Goal: Task Accomplishment & Management: Complete application form

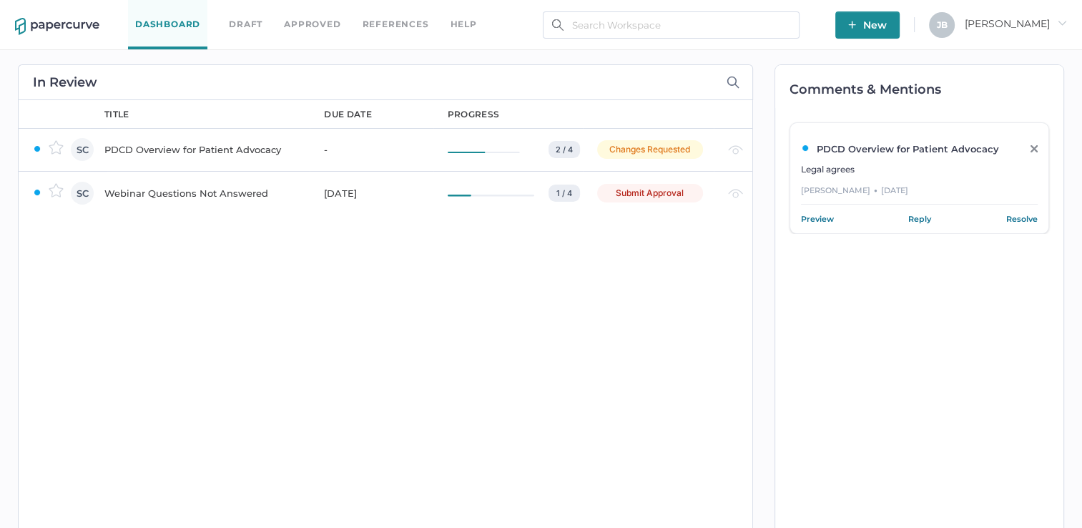
click at [247, 193] on div "Webinar Questions Not Answered" at bounding box center [205, 192] width 202 height 17
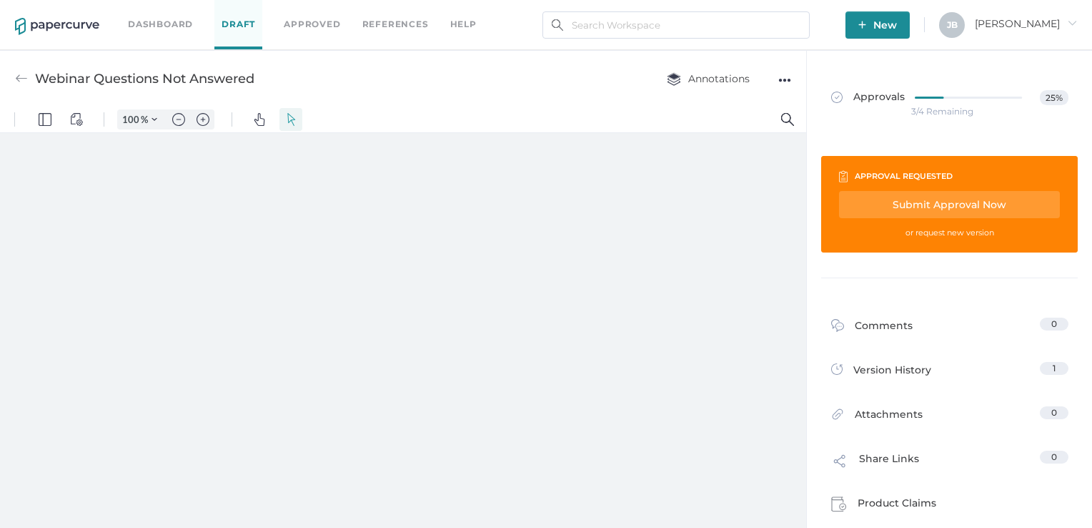
type input "211"
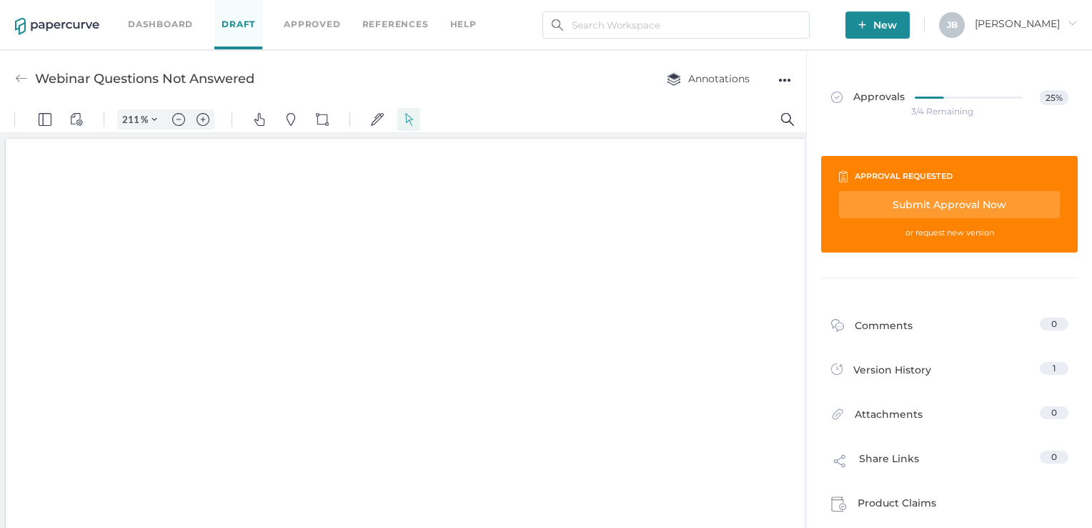
scroll to position [3, 0]
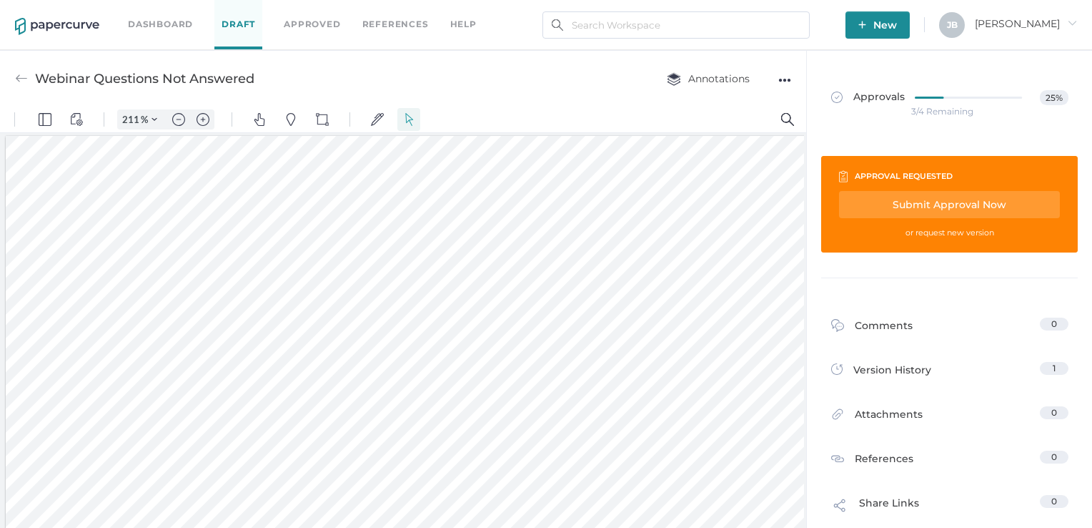
click at [190, 21] on link "Dashboard" at bounding box center [160, 24] width 65 height 16
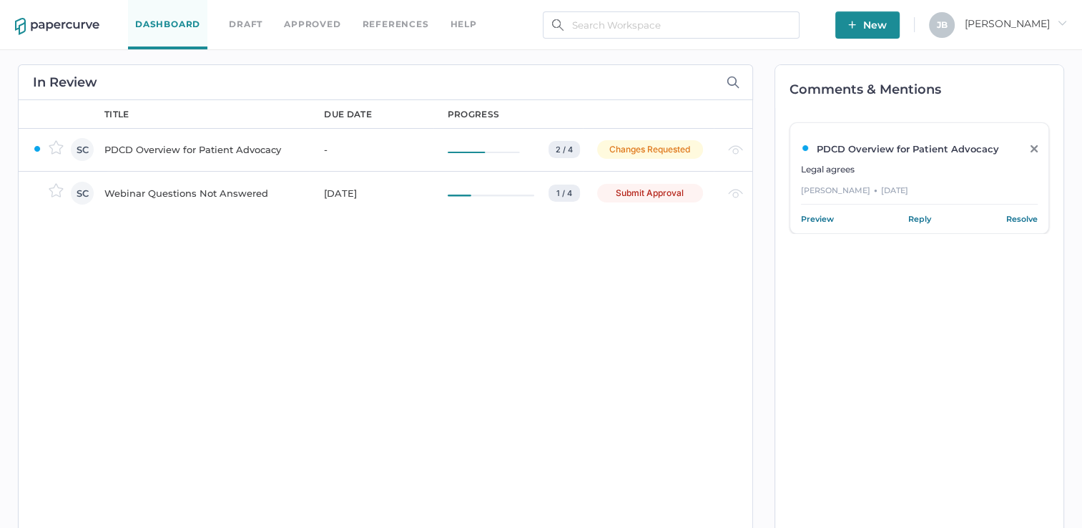
click at [159, 190] on div "Webinar Questions Not Answered" at bounding box center [205, 192] width 202 height 17
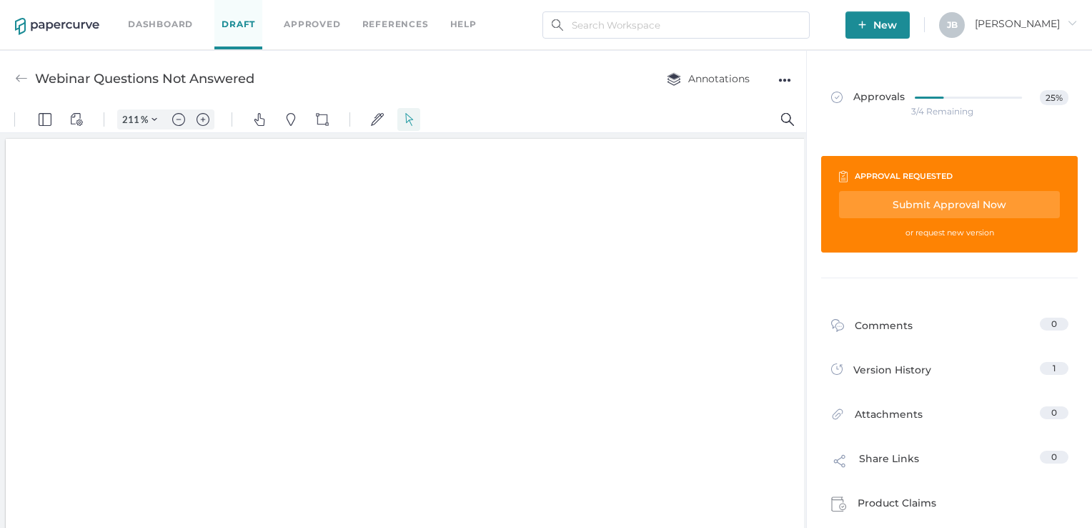
scroll to position [3, 0]
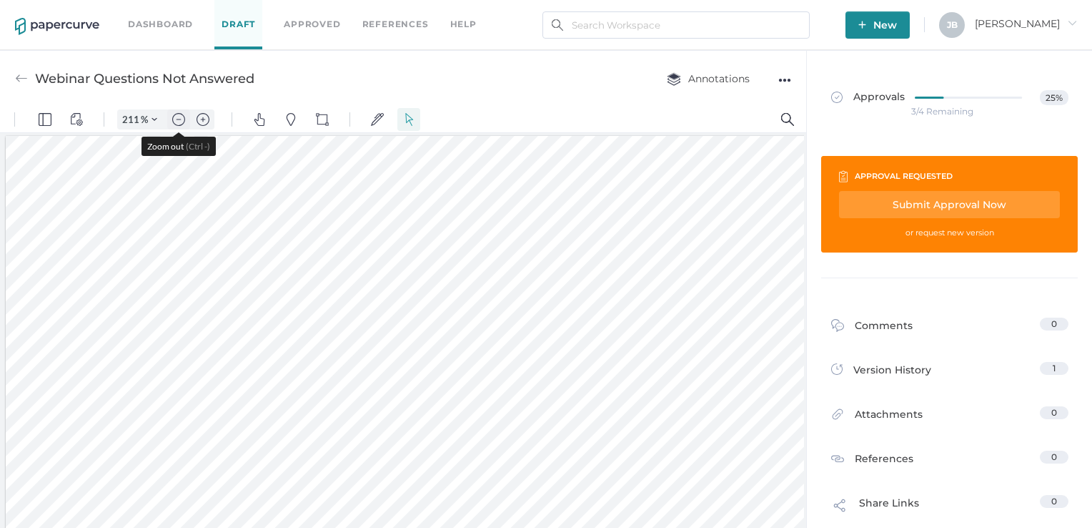
click at [183, 119] on img "Zoom out" at bounding box center [178, 119] width 13 height 13
type input "161"
click at [925, 199] on div "Submit Approval Now" at bounding box center [949, 204] width 221 height 27
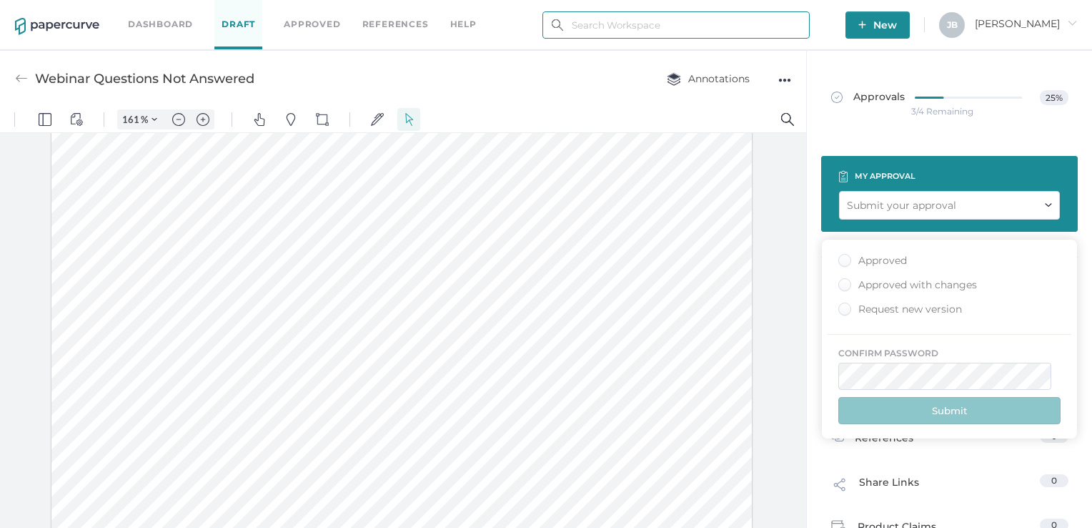
type input "julie.brideau@opusregulatory.com"
click at [901, 259] on div "Approved" at bounding box center [873, 261] width 69 height 14
click at [842, 256] on input "Approved" at bounding box center [842, 256] width 0 height 0
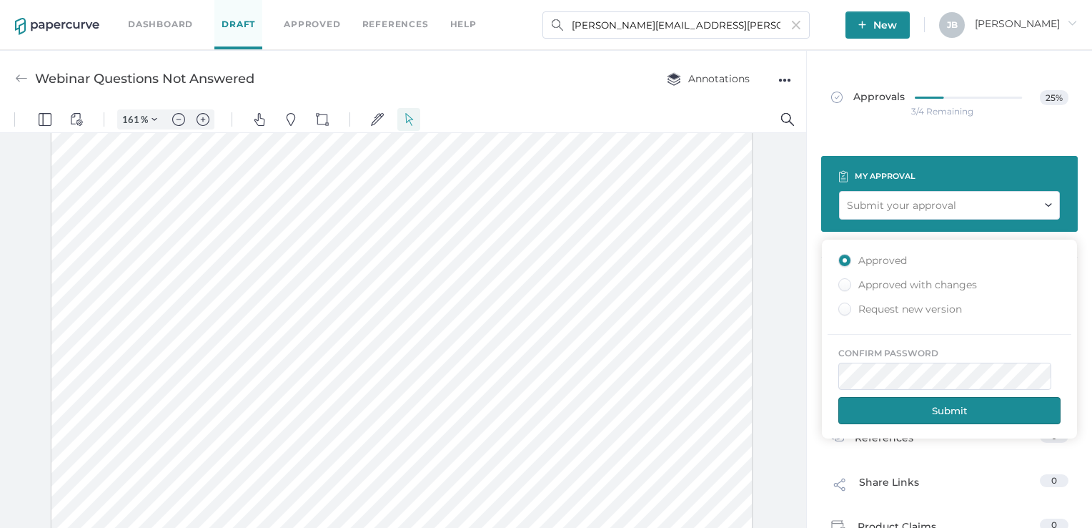
click at [944, 413] on button "Submit" at bounding box center [950, 410] width 222 height 27
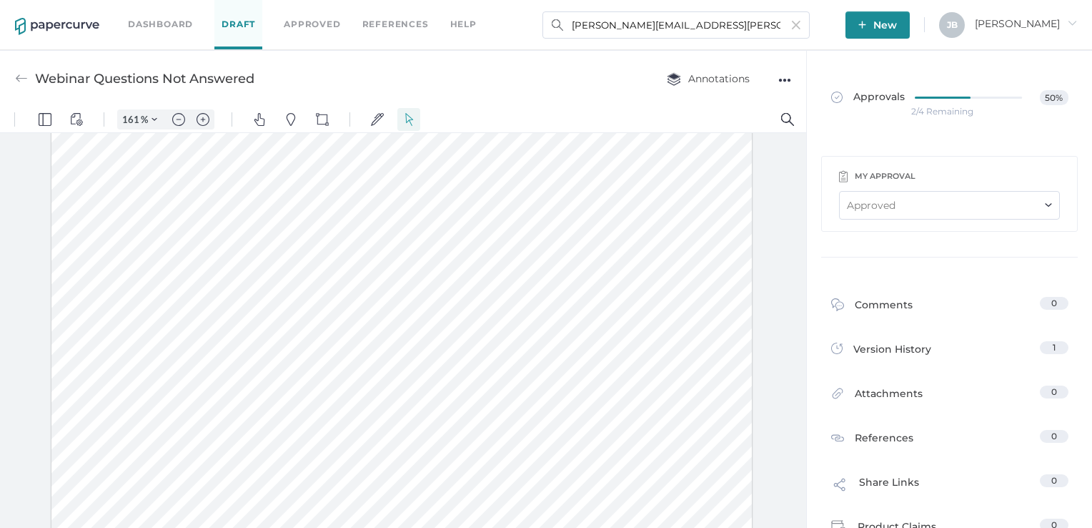
click at [183, 20] on link "Dashboard" at bounding box center [160, 24] width 65 height 16
